Goal: Complete application form

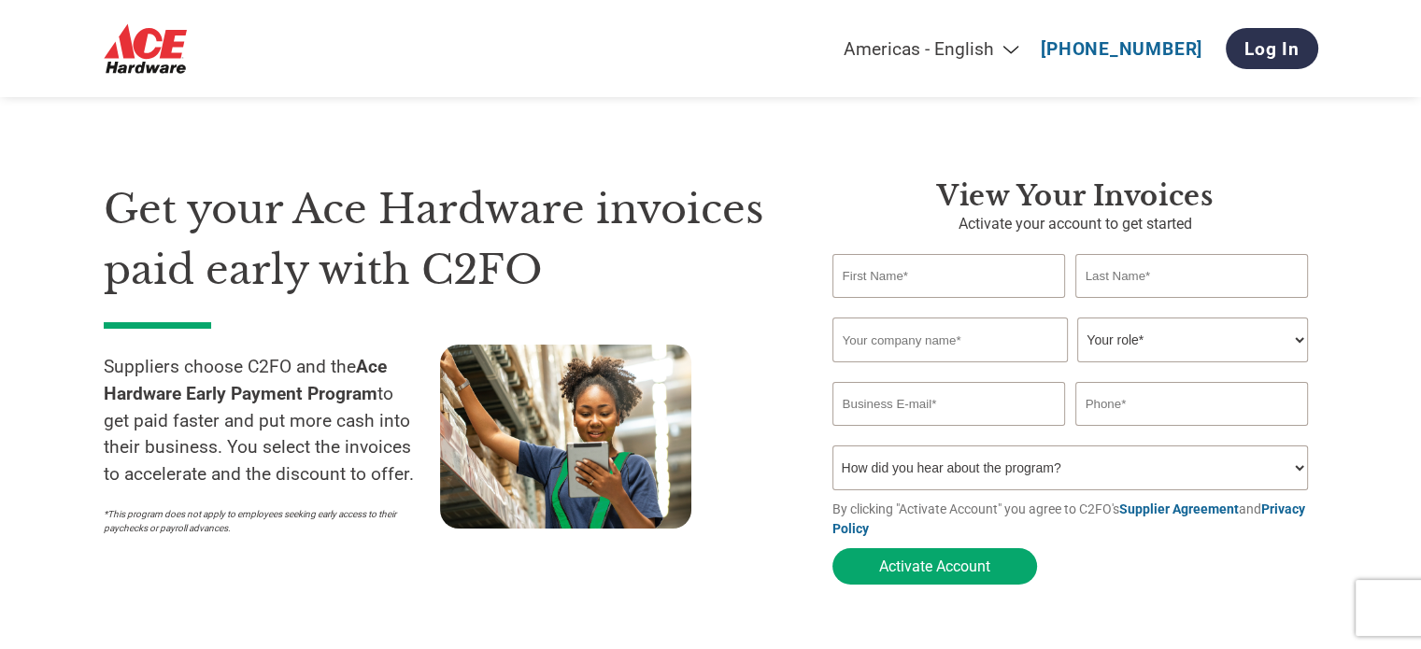
click at [923, 279] on input "text" at bounding box center [949, 276] width 234 height 44
click at [944, 335] on input "text" at bounding box center [949, 340] width 235 height 45
click at [786, 477] on div "Get your Ace Hardware invoices paid early with C2FO Suppliers choose C2FO and t…" at bounding box center [454, 386] width 701 height 415
click at [888, 343] on input "text" at bounding box center [949, 340] width 235 height 45
click at [875, 279] on input "text" at bounding box center [949, 276] width 234 height 44
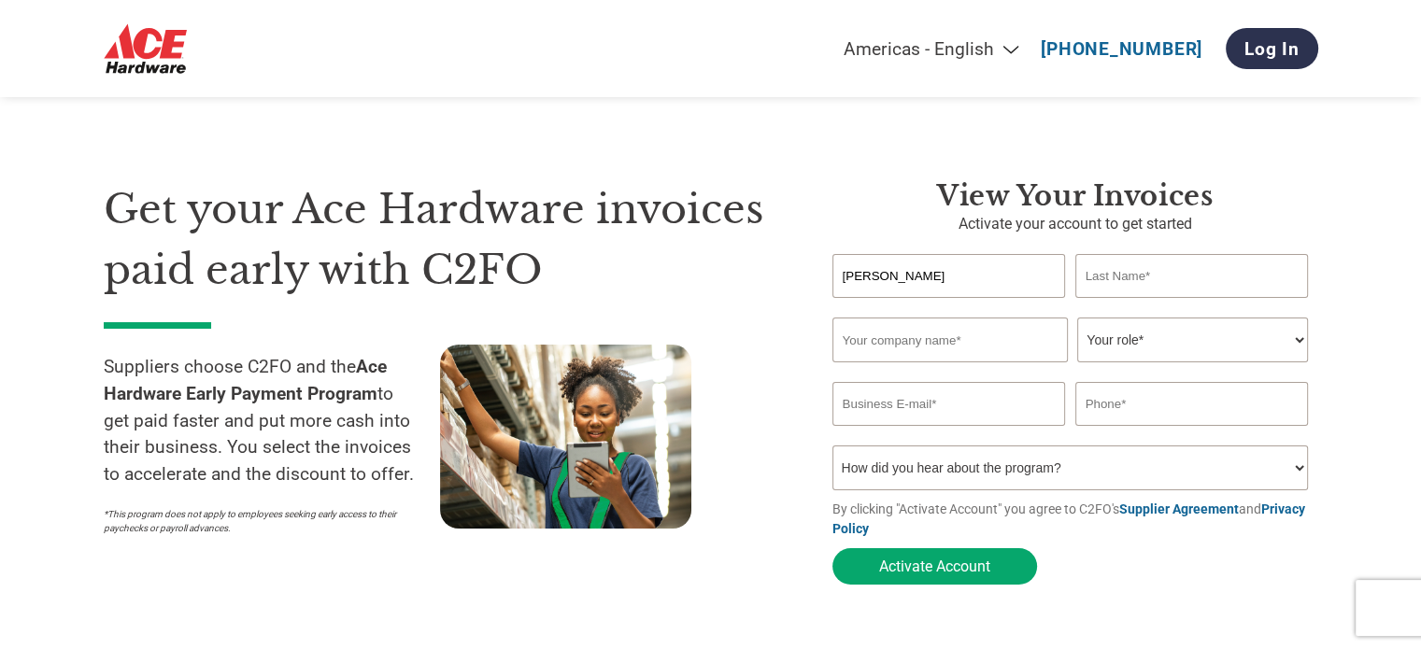
type input "Daniela"
click at [867, 347] on input "text" at bounding box center [949, 340] width 235 height 45
type input "M"
click at [1100, 283] on input "text" at bounding box center [1192, 276] width 234 height 44
type input "M"
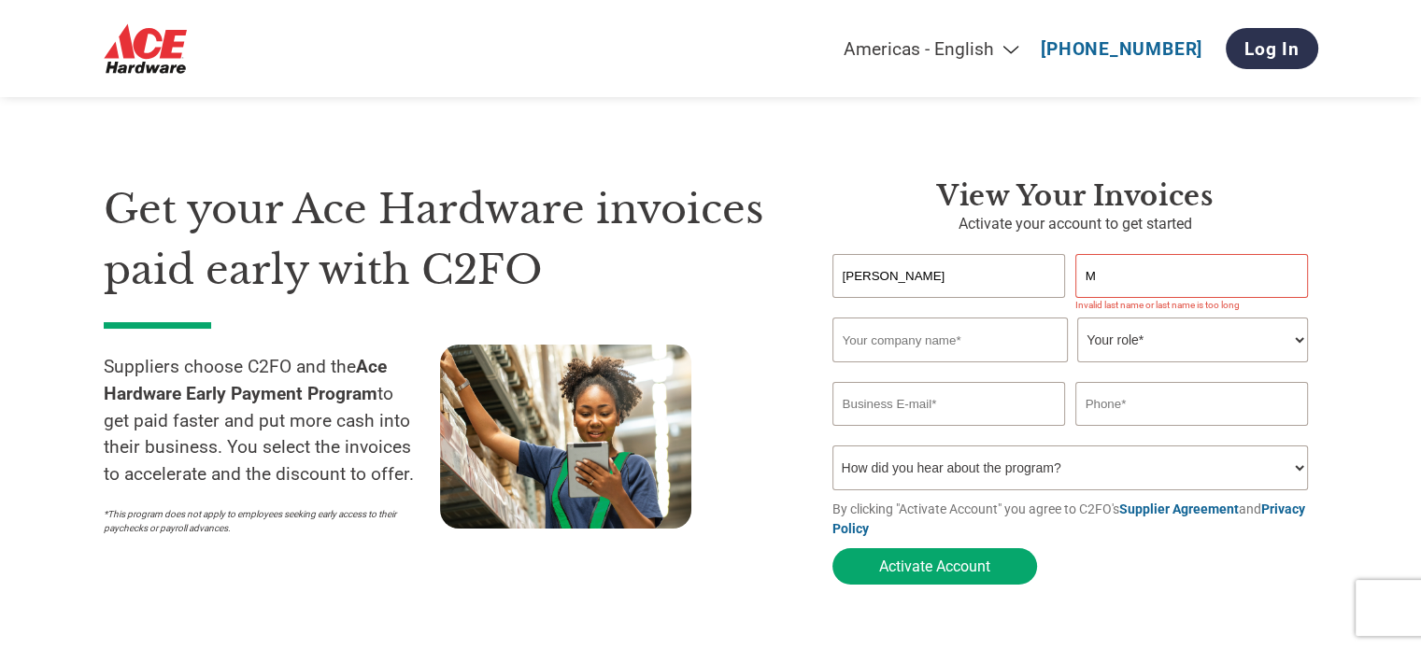
click at [899, 335] on input "text" at bounding box center [949, 340] width 235 height 45
type input "m"
click at [1097, 272] on input "M" at bounding box center [1192, 276] width 234 height 44
type input "Mazare"
click at [864, 344] on input "m" at bounding box center [949, 340] width 235 height 45
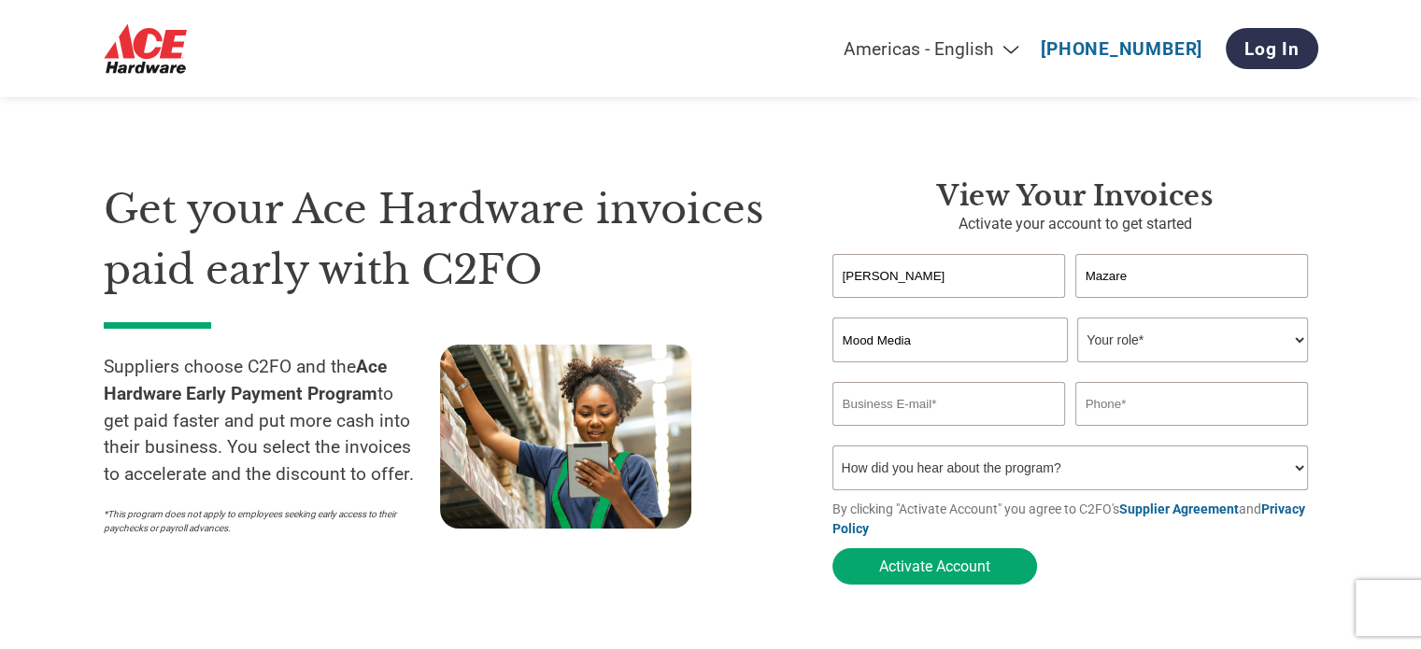
type input "Mood Media"
click at [1301, 338] on select "Your role* CFO Controller Credit Manager Finance Director Treasurer CEO Preside…" at bounding box center [1192, 340] width 231 height 45
select select "ACCOUNTING"
click at [1077, 319] on select "Your role* CFO Controller Credit Manager Finance Director Treasurer CEO Preside…" at bounding box center [1192, 340] width 231 height 45
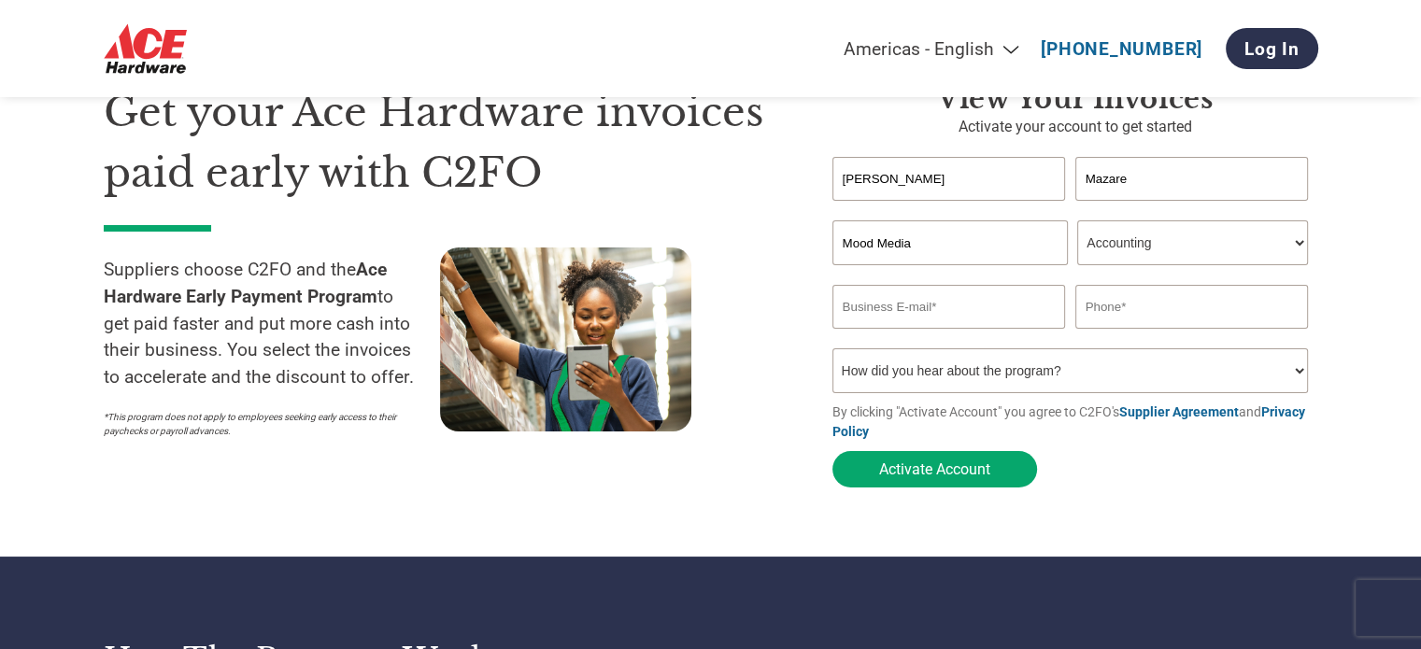
scroll to position [187, 0]
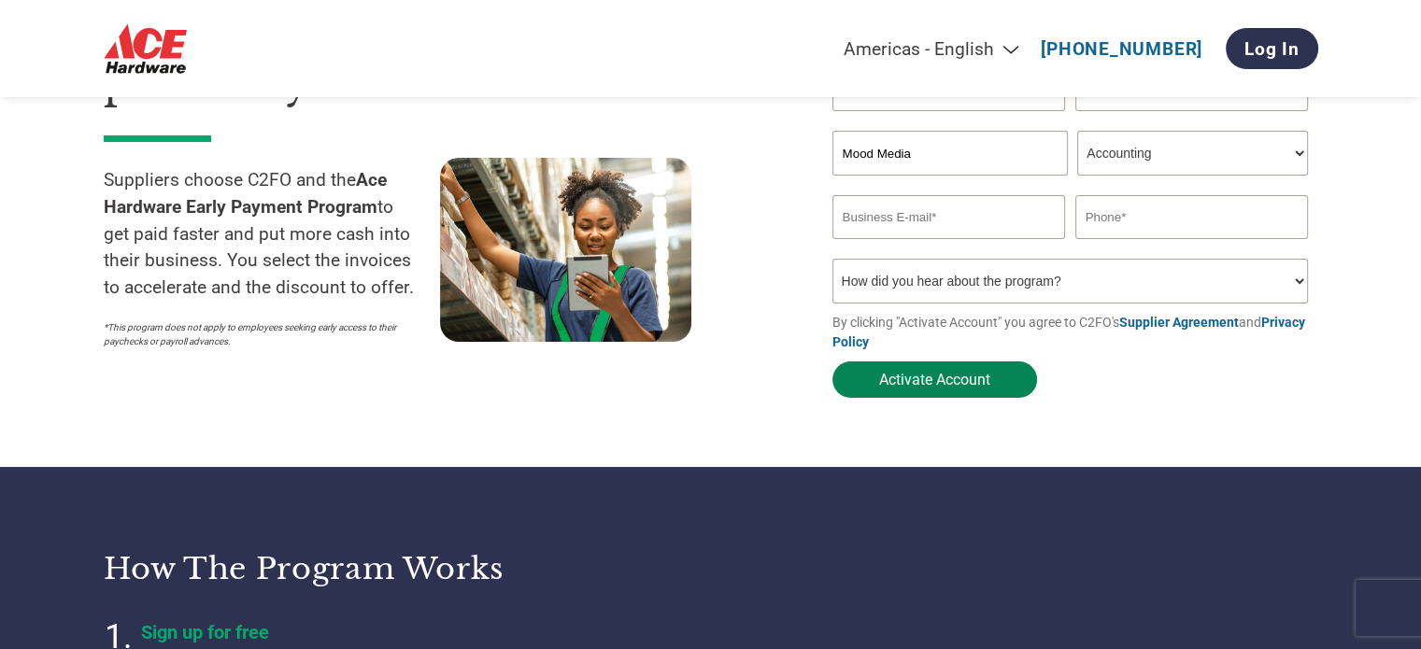
click at [899, 391] on button "Activate Account" at bounding box center [934, 380] width 205 height 36
type input "mazaredaniela@moodmedia.com"
click at [982, 387] on button "Activate Account" at bounding box center [934, 380] width 205 height 36
click at [1294, 287] on select "How did you hear about the program? Received a letter Email Social Media Online…" at bounding box center [1070, 281] width 476 height 45
select select "Other"
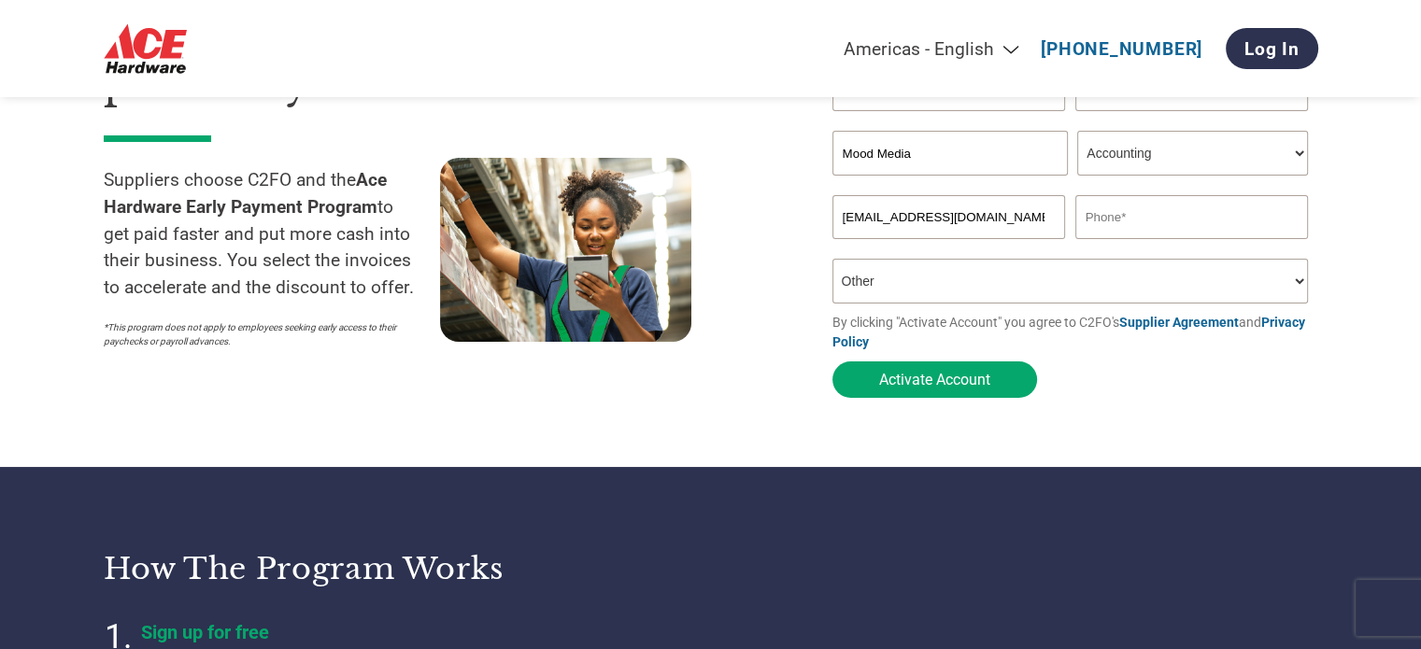
click at [832, 263] on select "How did you hear about the program? Received a letter Email Social Media Online…" at bounding box center [1070, 281] width 476 height 45
click at [894, 386] on button "Activate Account" at bounding box center [934, 380] width 205 height 36
type input "754303098"
click at [982, 374] on button "Activate Account" at bounding box center [934, 380] width 205 height 36
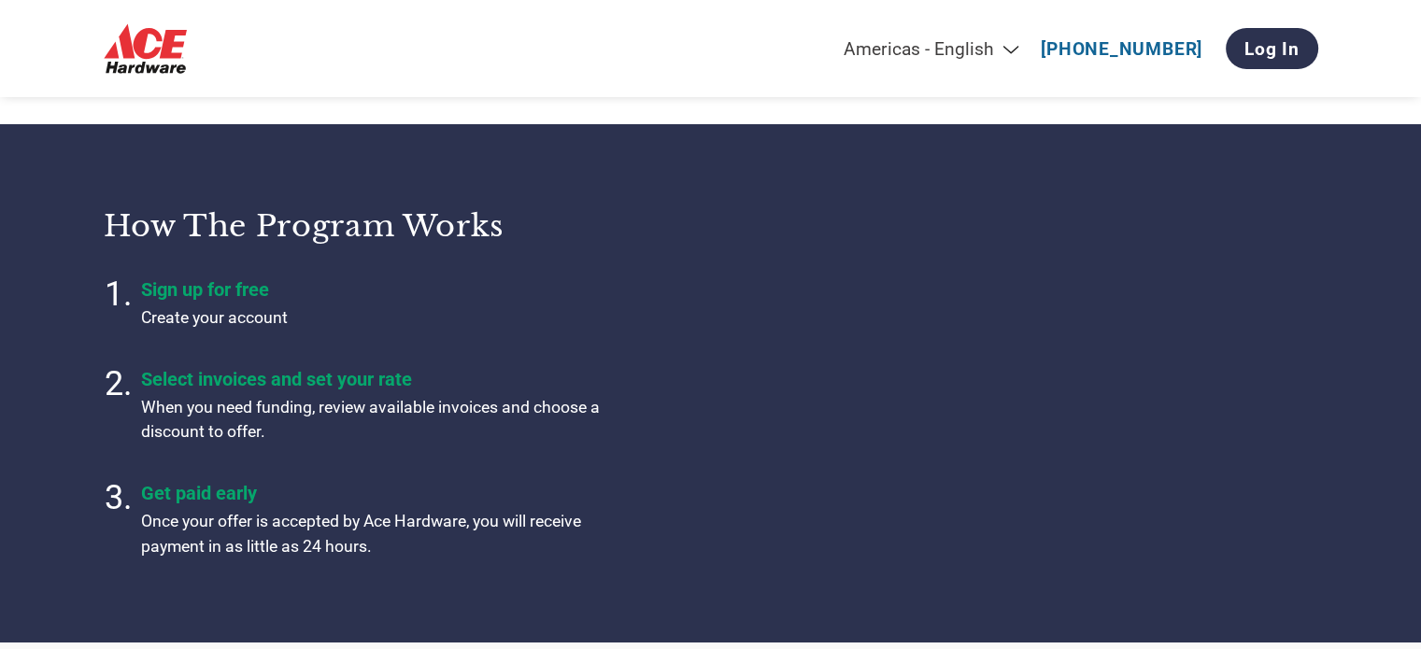
scroll to position [650, 0]
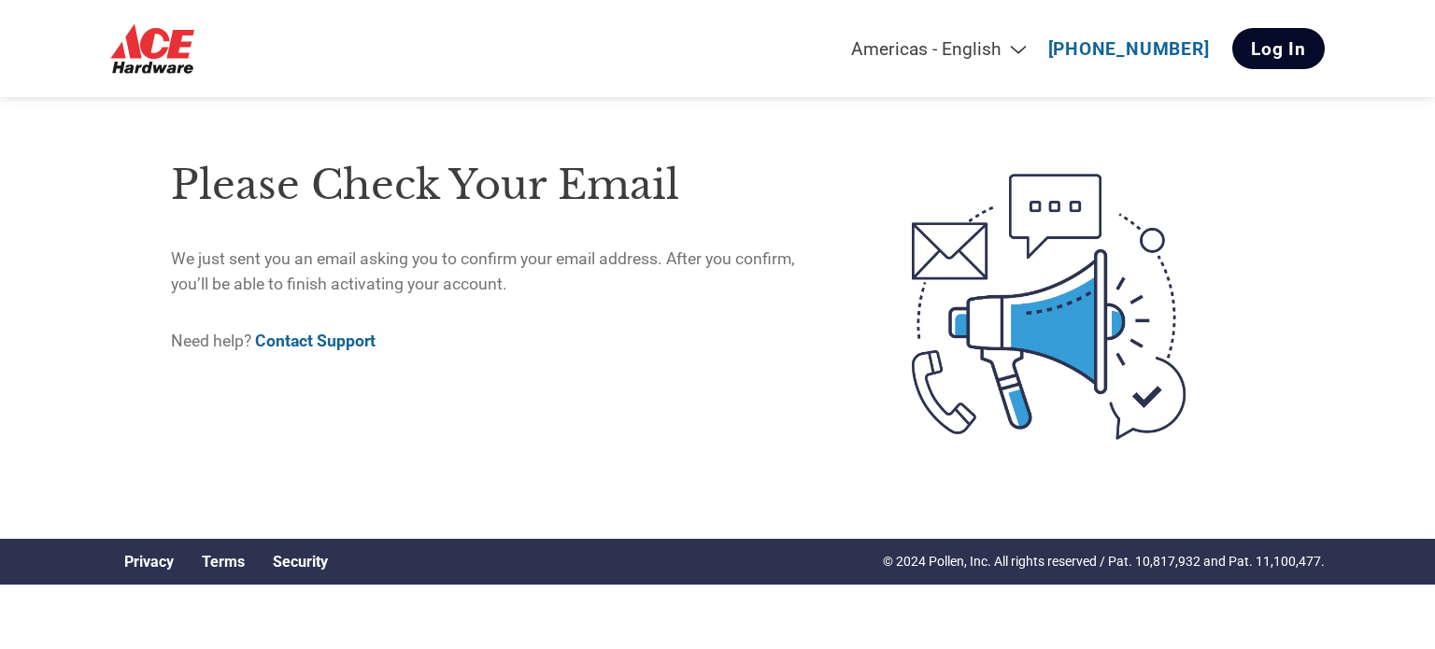
click at [1270, 59] on link "Log In" at bounding box center [1278, 48] width 92 height 41
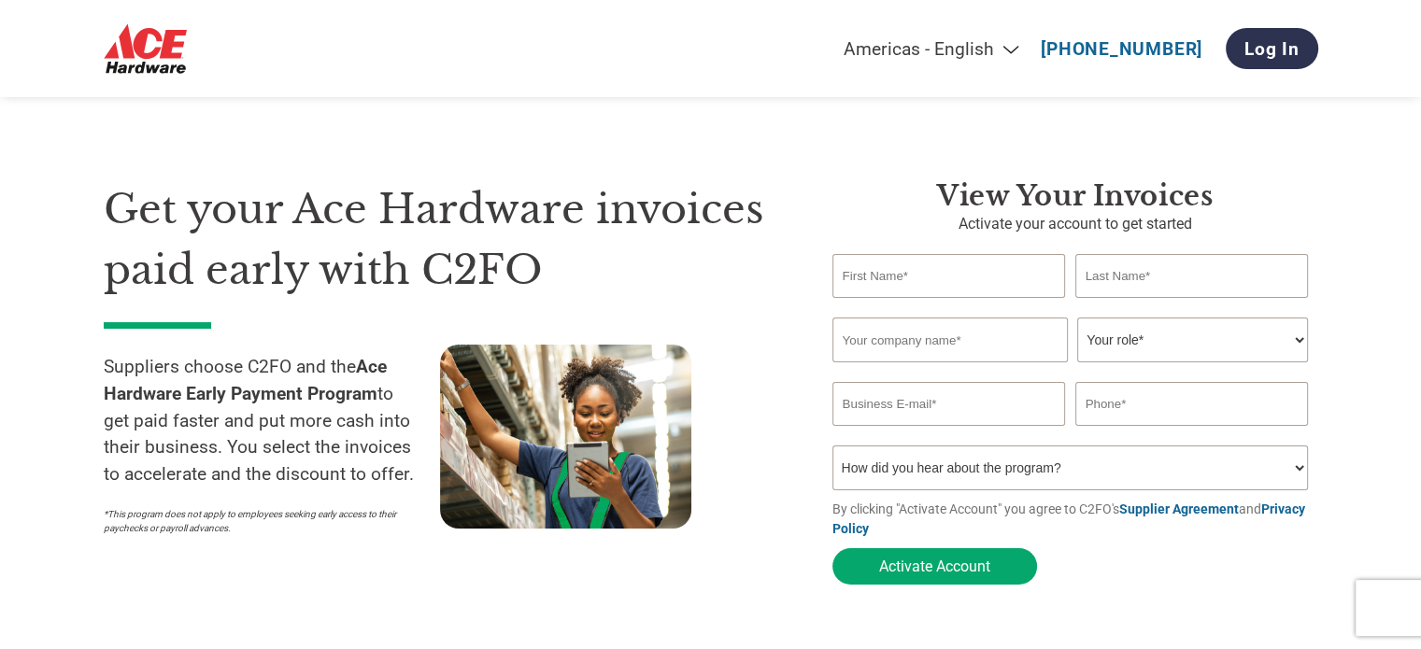
click at [538, 112] on div "Get your Ace Hardware invoices paid early with C2FO Suppliers choose C2FO and t…" at bounding box center [711, 350] width 1215 height 490
